Goal: Task Accomplishment & Management: Manage account settings

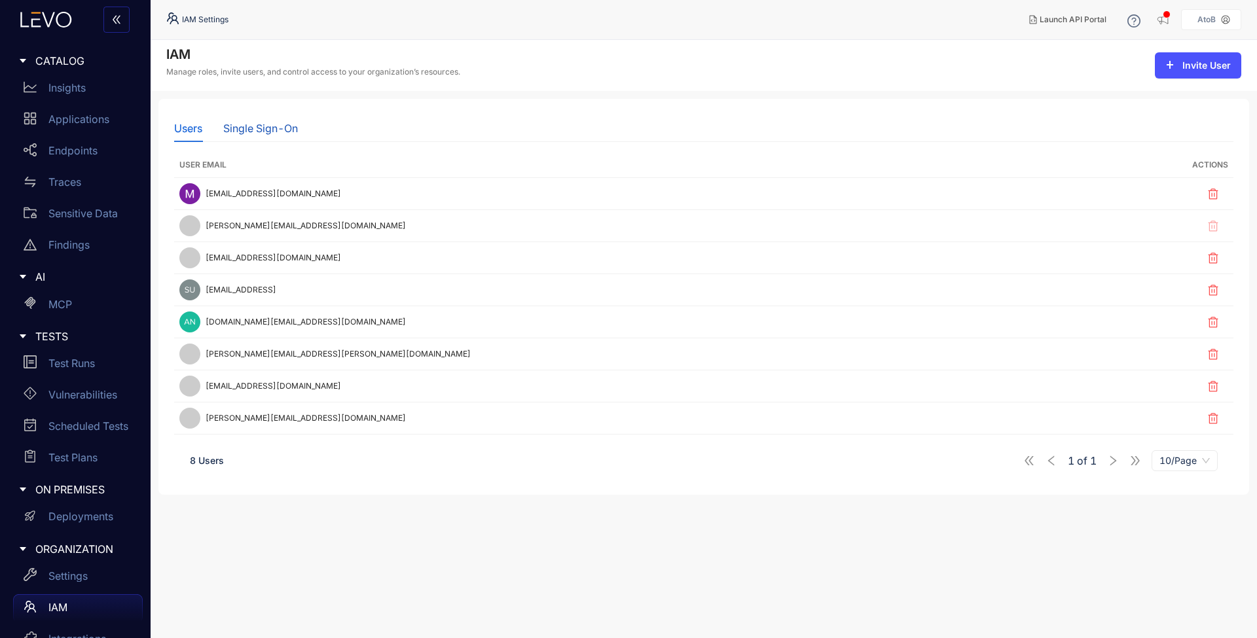
click at [281, 130] on div "Single Sign-On" at bounding box center [260, 128] width 75 height 12
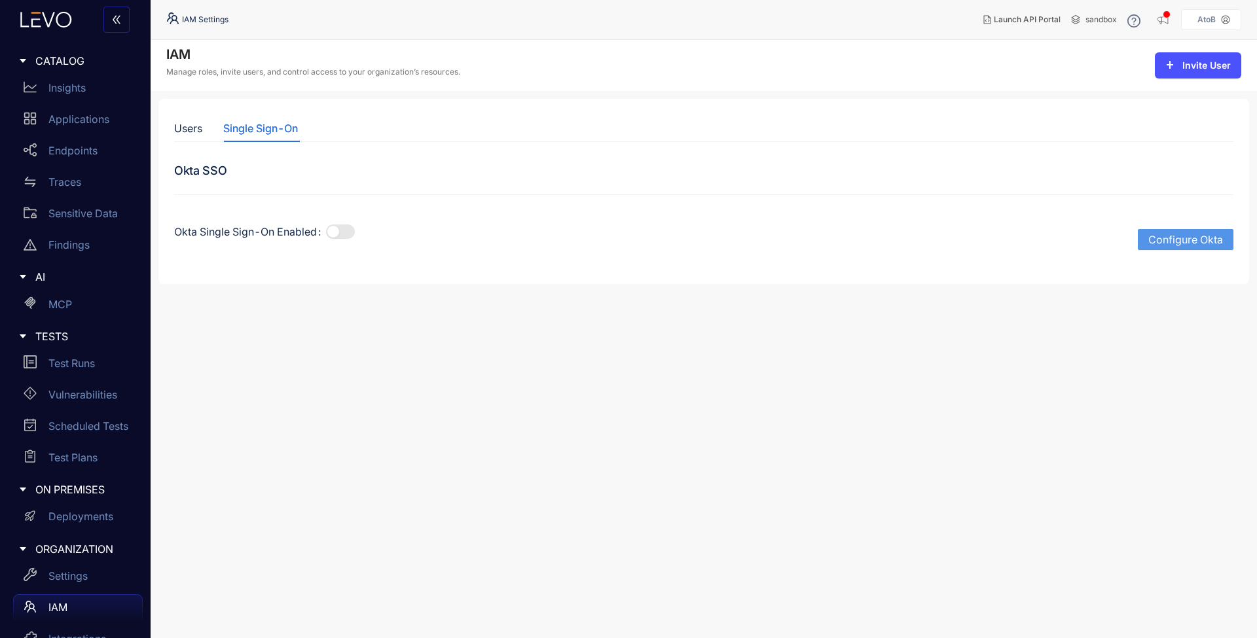
click at [1201, 241] on span "Configure Okta" at bounding box center [1186, 240] width 75 height 12
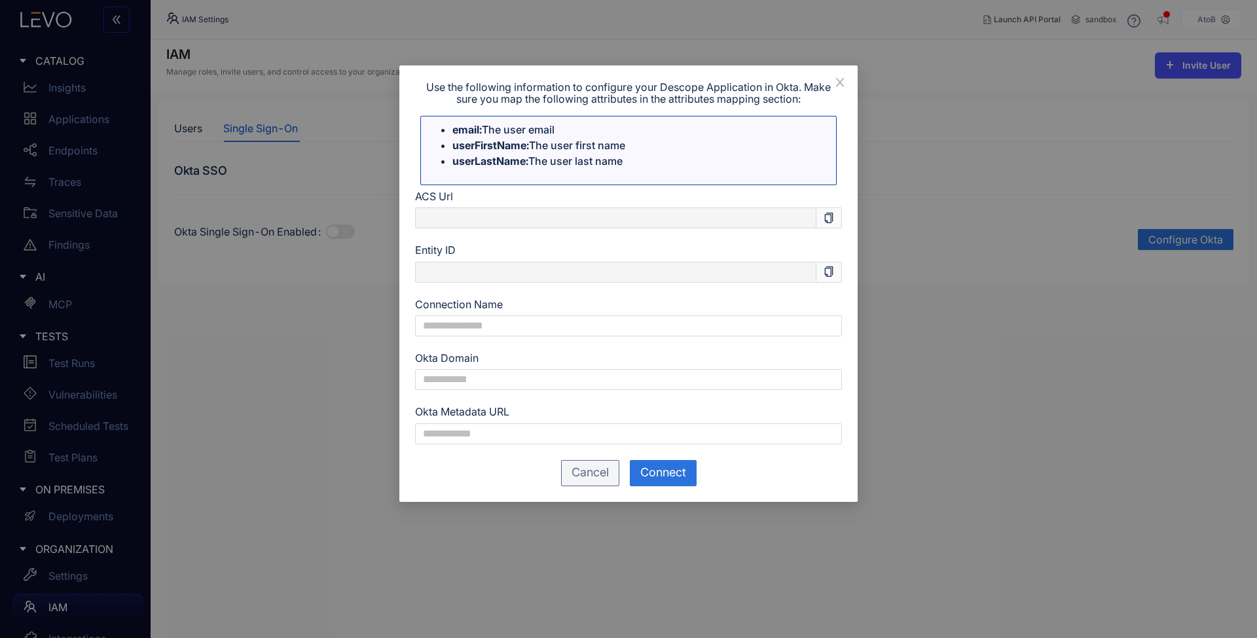
click at [827, 221] on icon "copy" at bounding box center [829, 218] width 10 height 10
click at [573, 484] on button "Cancel" at bounding box center [590, 473] width 58 height 26
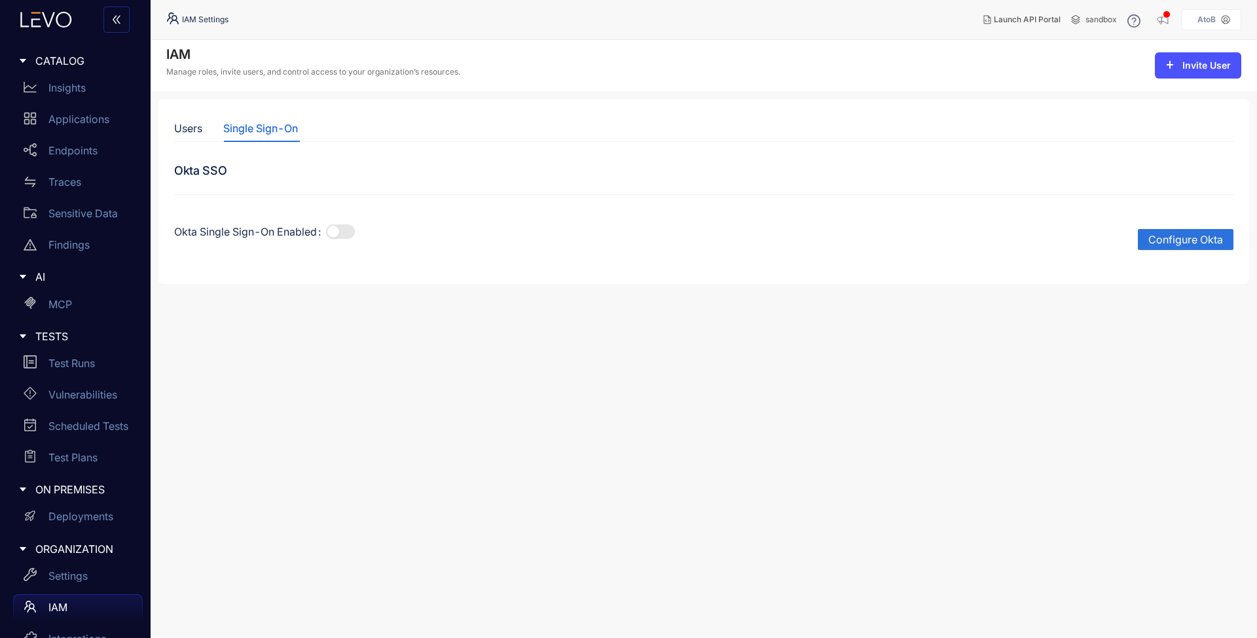
click at [868, 416] on section "IAM Manage roles, invite users, and control access to your organization’s resou…" at bounding box center [704, 339] width 1107 height 598
click at [1187, 238] on span "Configure Okta" at bounding box center [1186, 240] width 75 height 12
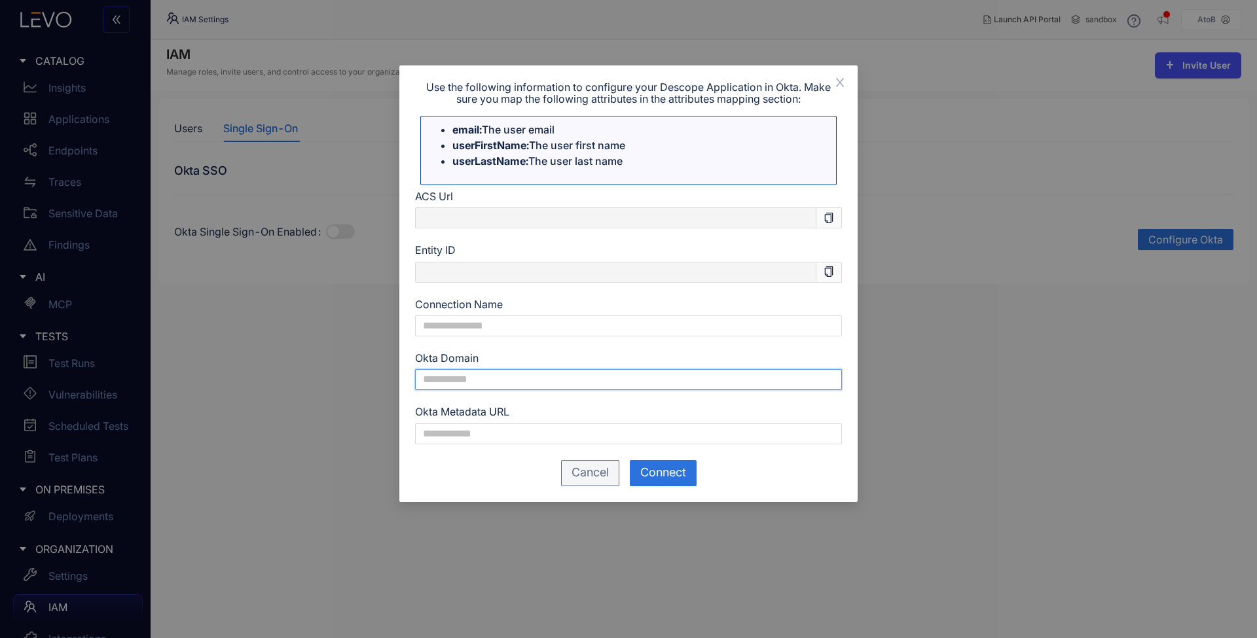
click at [585, 383] on input "Okta Domain" at bounding box center [628, 379] width 427 height 21
click at [586, 327] on input "Connection Name" at bounding box center [628, 326] width 427 height 21
click at [834, 275] on icon "copy" at bounding box center [829, 272] width 10 height 10
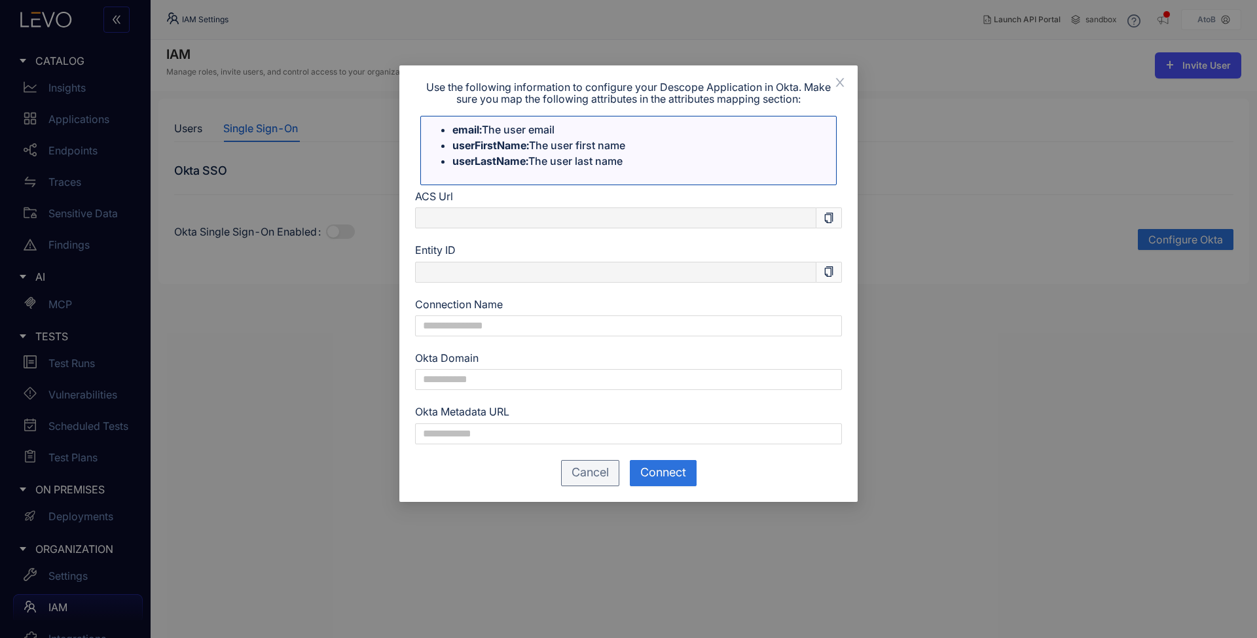
click at [834, 275] on icon "copy" at bounding box center [829, 272] width 10 height 10
click at [1004, 309] on div "Use the following information to configure your Descope Application in Okta. Ma…" at bounding box center [628, 319] width 1257 height 638
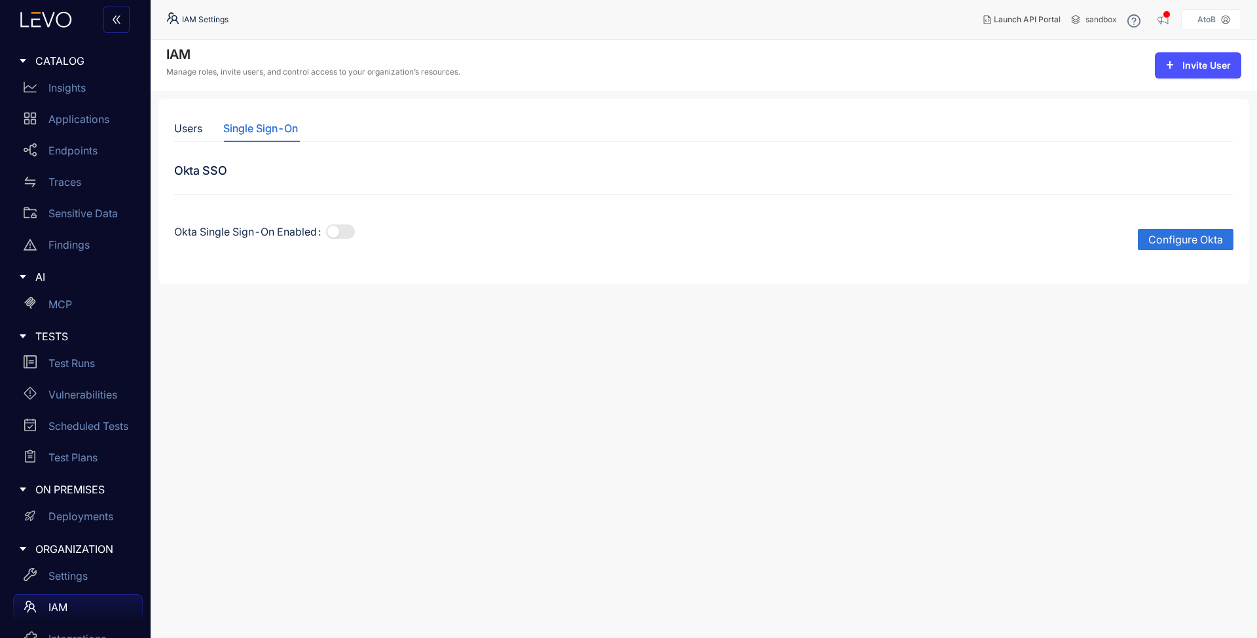
click at [168, 132] on div "Users Single Sign-On Okta SSO Okta Single Sign-On Enabled Configure Okta" at bounding box center [703, 191] width 1091 height 185
click at [203, 130] on div "Users Single Sign-On" at bounding box center [236, 129] width 124 height 28
click at [198, 132] on div "Users" at bounding box center [188, 128] width 28 height 12
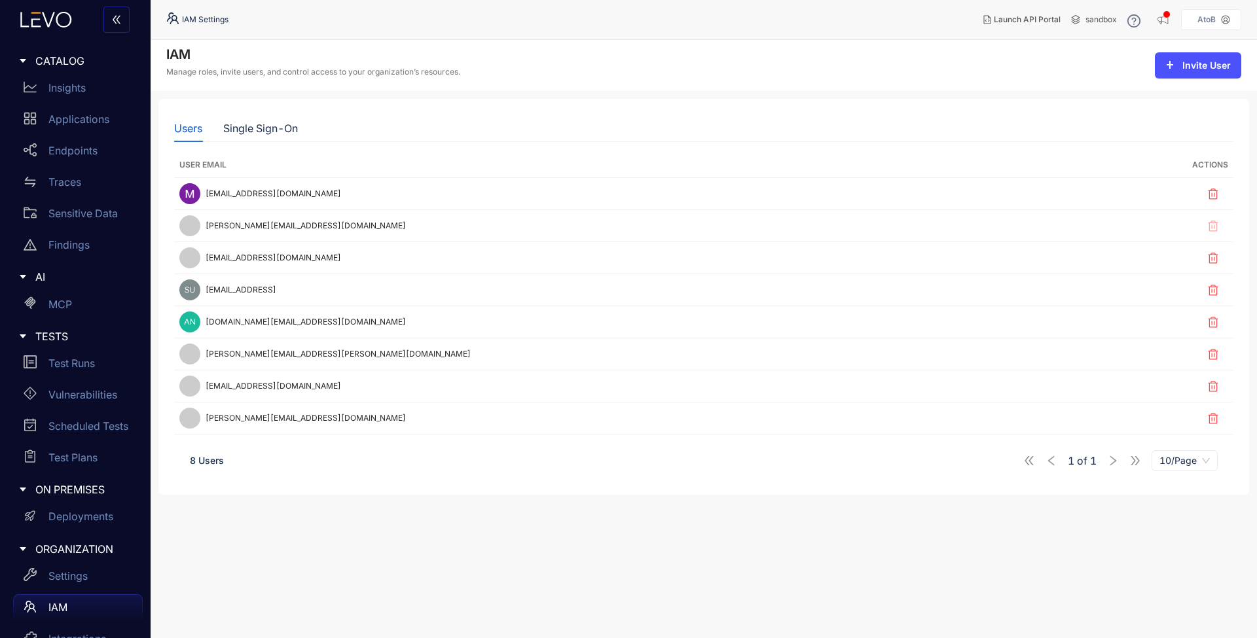
click at [50, 26] on icon at bounding box center [45, 20] width 71 height 16
